Goal: Ask a question

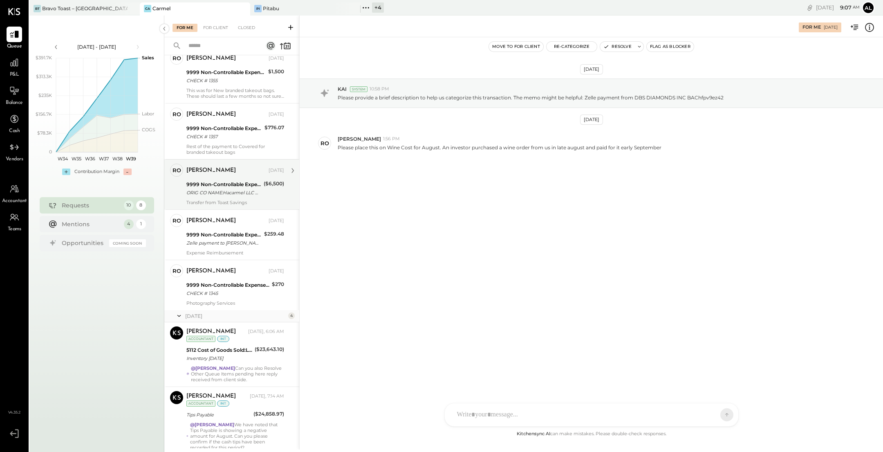
scroll to position [254, 0]
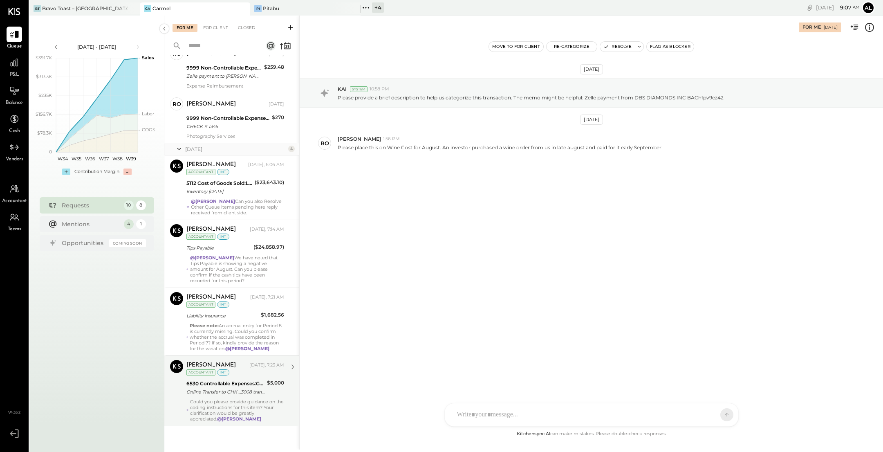
click at [232, 404] on div "Could you please provide guidance on the coding instructions for this item? You…" at bounding box center [237, 410] width 94 height 23
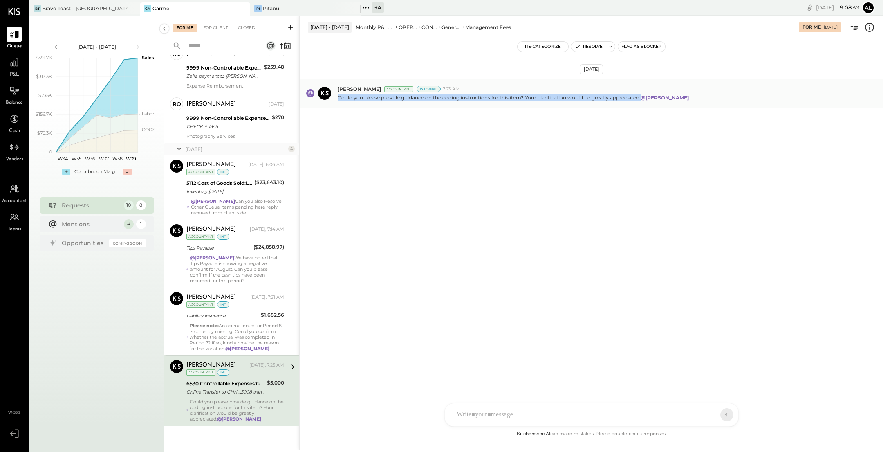
drag, startPoint x: 339, startPoint y: 97, endPoint x: 640, endPoint y: 99, distance: 301.0
click at [640, 99] on p "Could you please provide guidance on the coding instructions for this item? You…" at bounding box center [514, 97] width 353 height 7
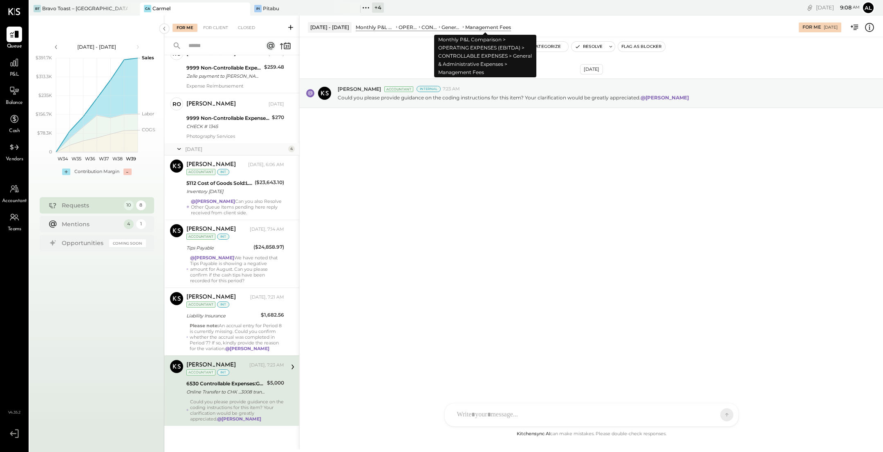
click at [487, 26] on div "Management Fees" at bounding box center [488, 27] width 46 height 7
